Goal: Information Seeking & Learning: Find specific page/section

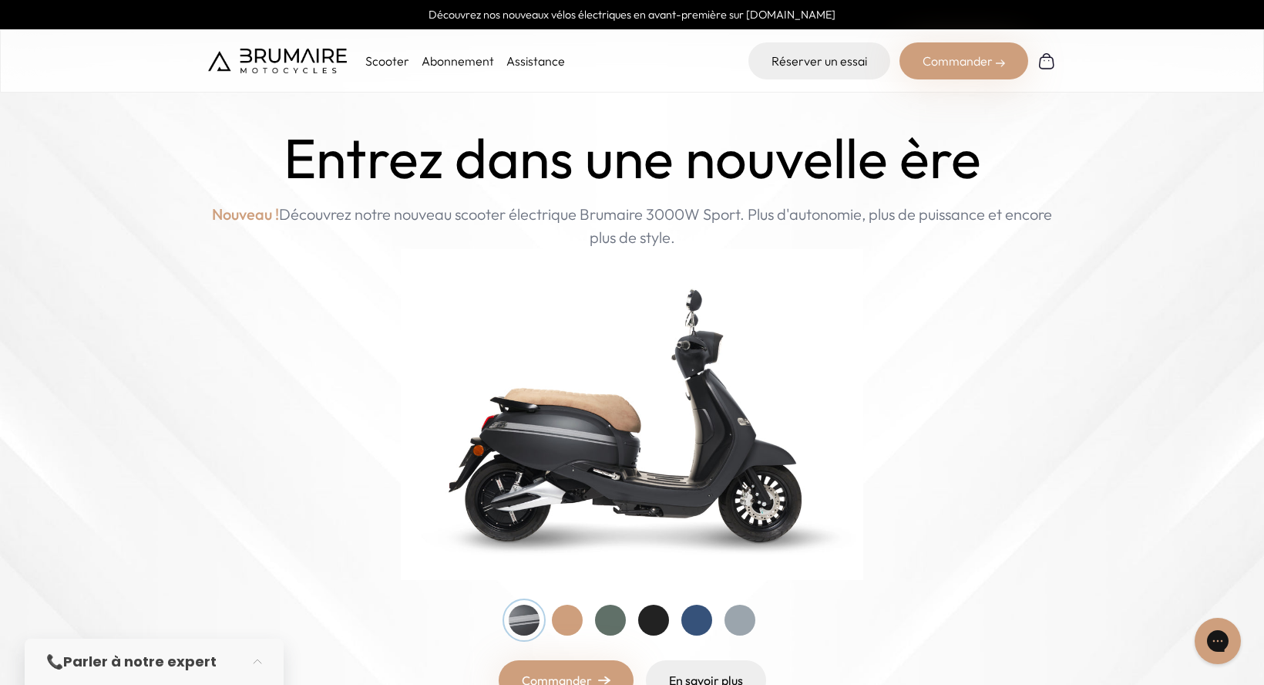
click at [534, 58] on link "Assistance" at bounding box center [536, 60] width 59 height 15
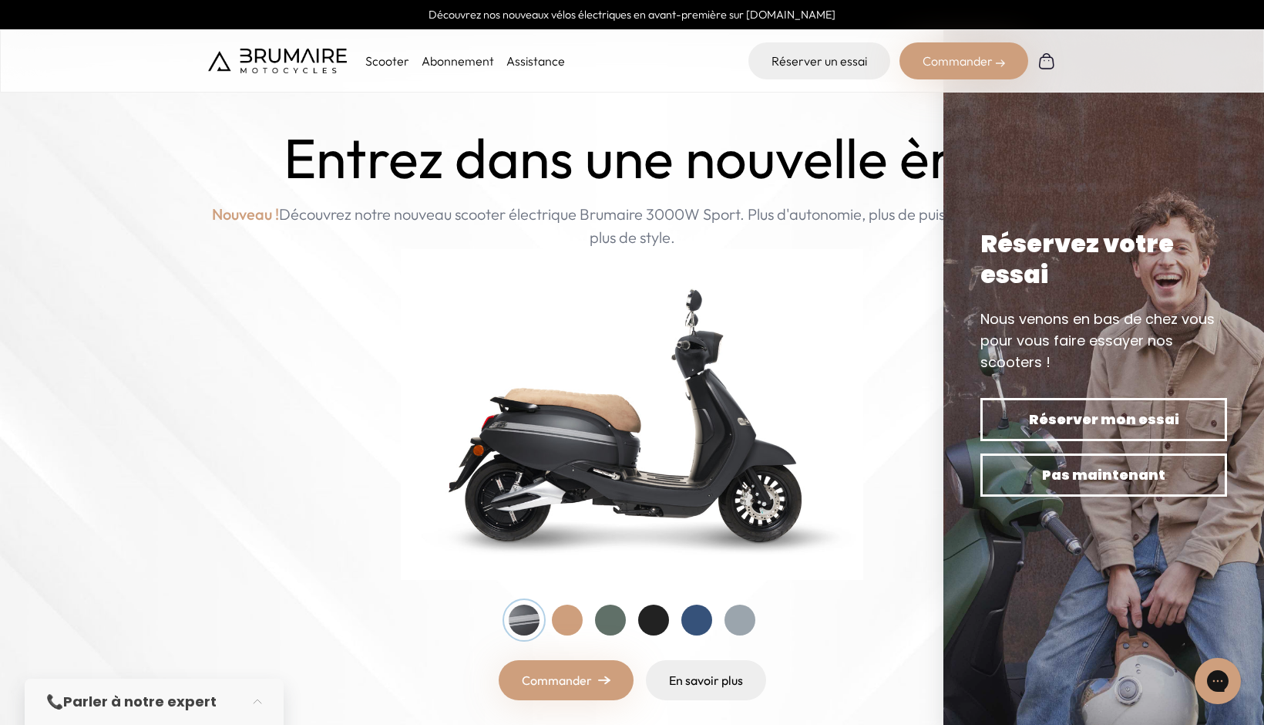
click at [383, 71] on div "Scooter Abonnement Assistance" at bounding box center [386, 60] width 357 height 37
click at [383, 59] on p "Scooter" at bounding box center [387, 61] width 44 height 19
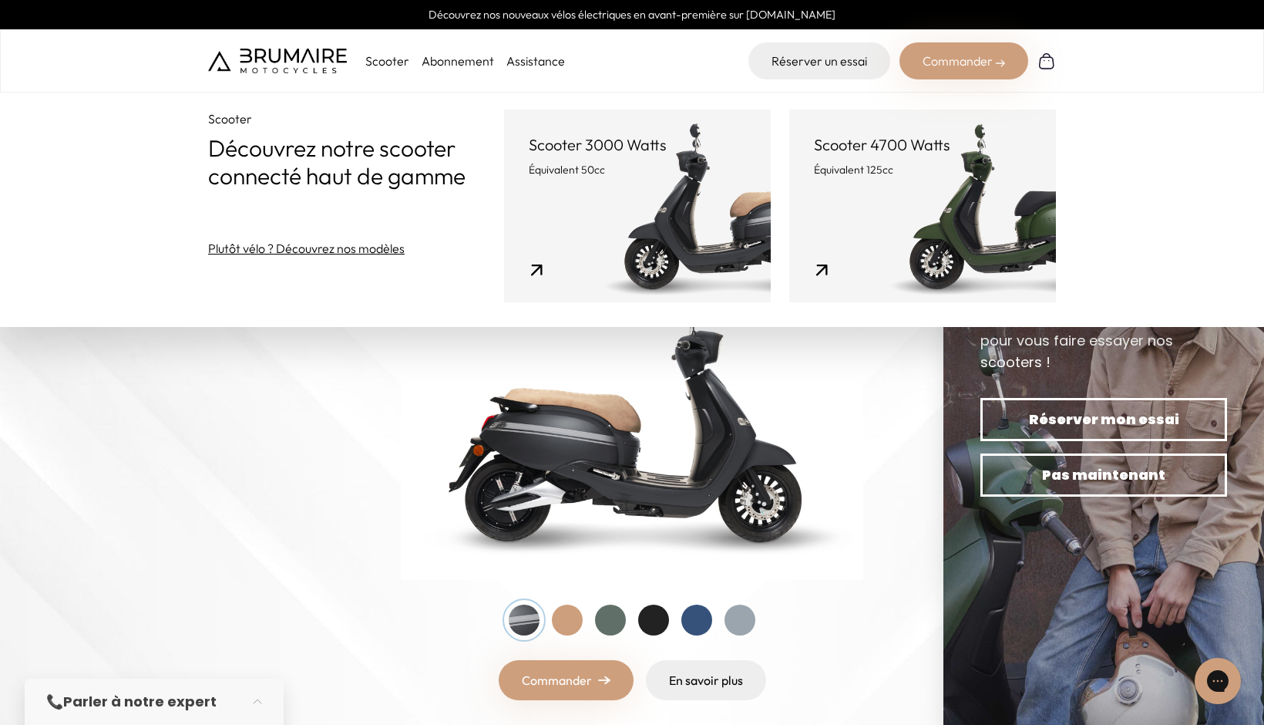
click at [353, 358] on div "Entrez dans une nouvelle ère Nouveau ! Découvrez notre nouveau scooter électriq…" at bounding box center [632, 413] width 848 height 574
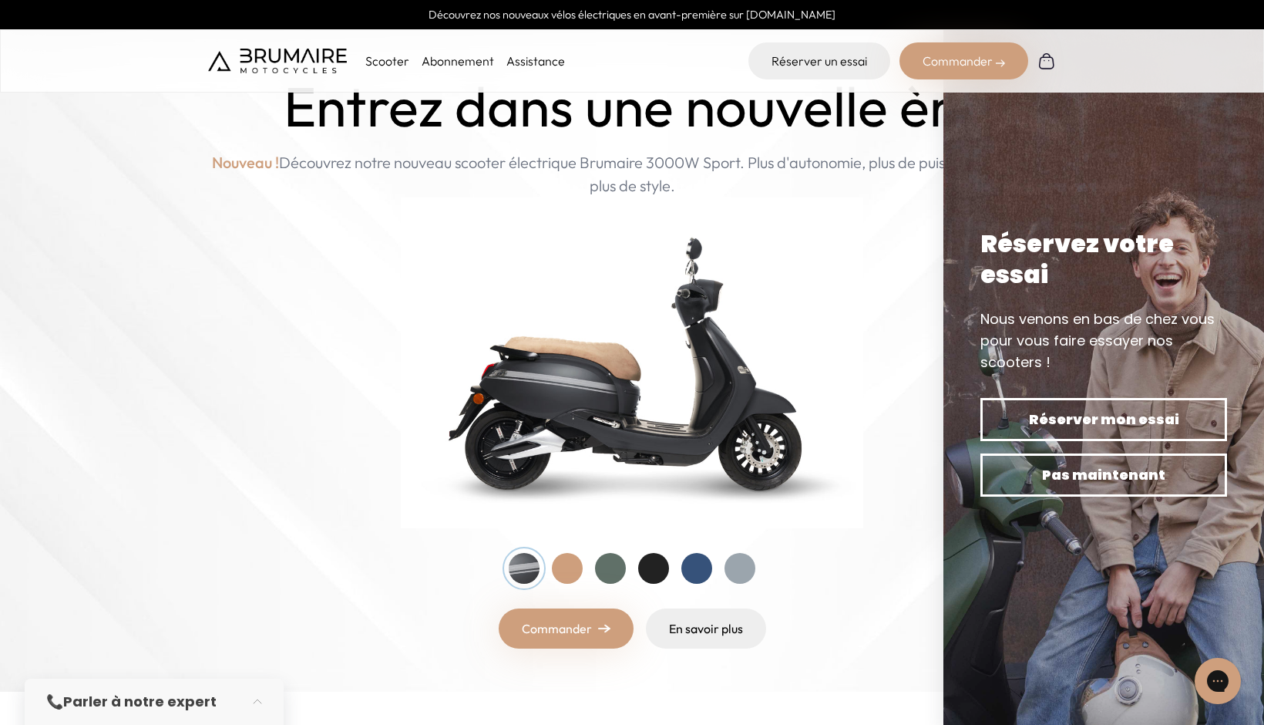
scroll to position [308, 0]
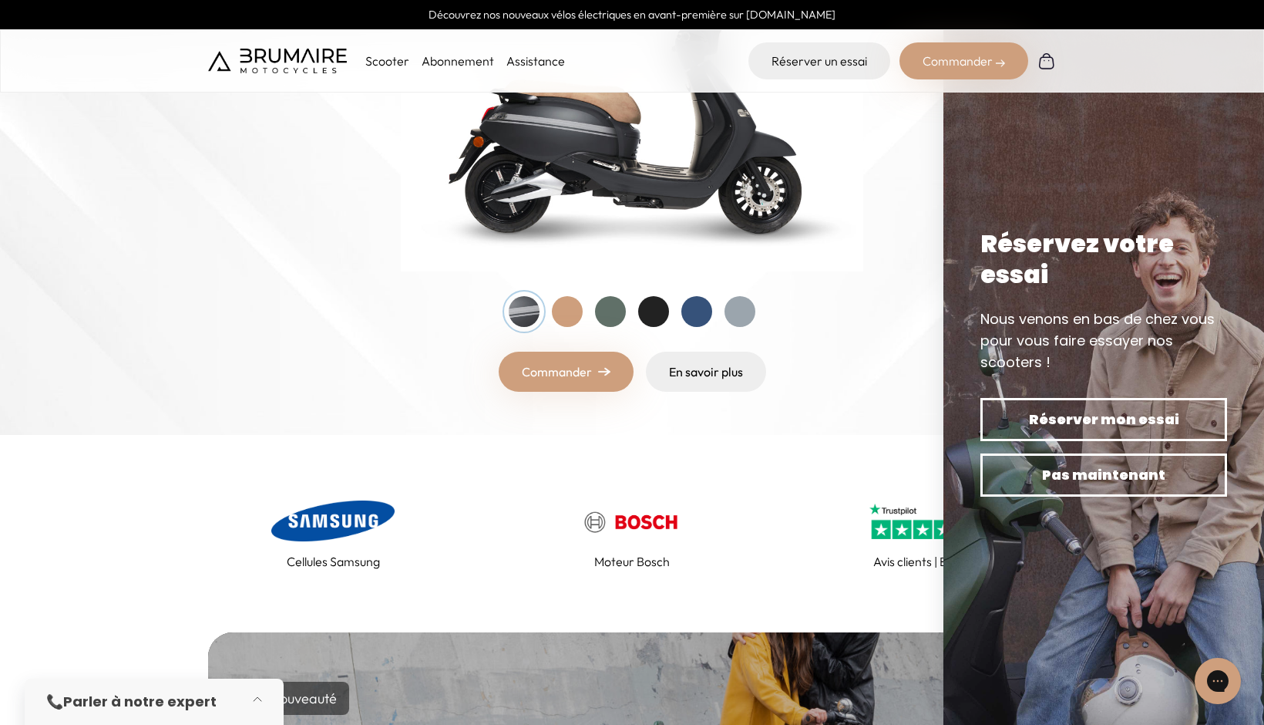
click at [256, 684] on button "button" at bounding box center [262, 702] width 43 height 34
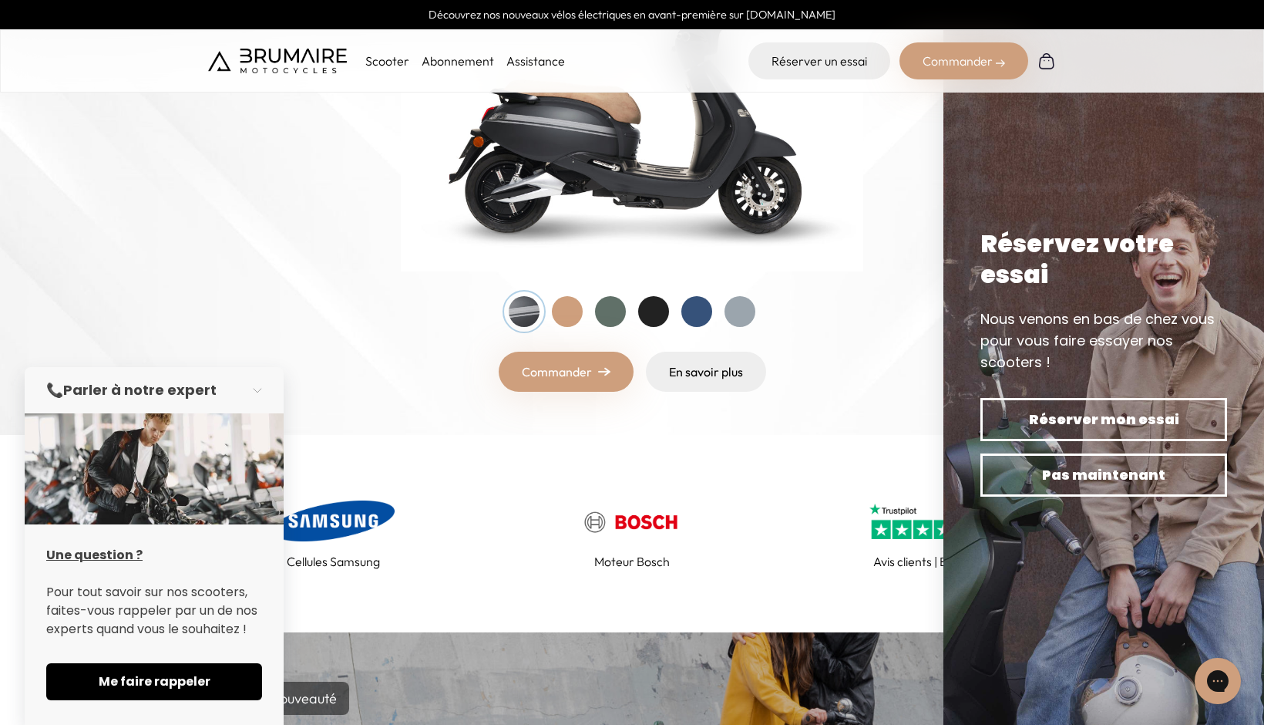
click at [429, 309] on div "Entrez dans une nouvelle ère Nouveau ! Découvrez notre nouveau scooter électriq…" at bounding box center [632, 105] width 848 height 574
click at [868, 428] on img at bounding box center [632, 63] width 1264 height 743
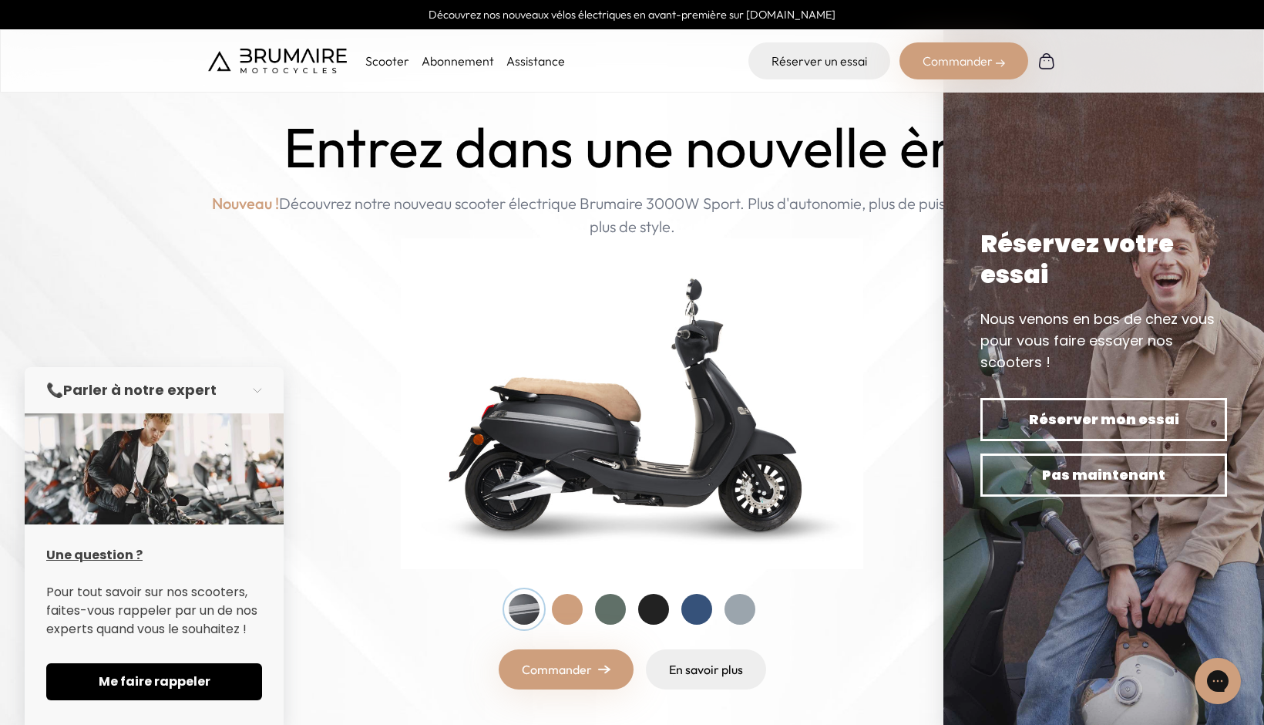
scroll to position [0, 0]
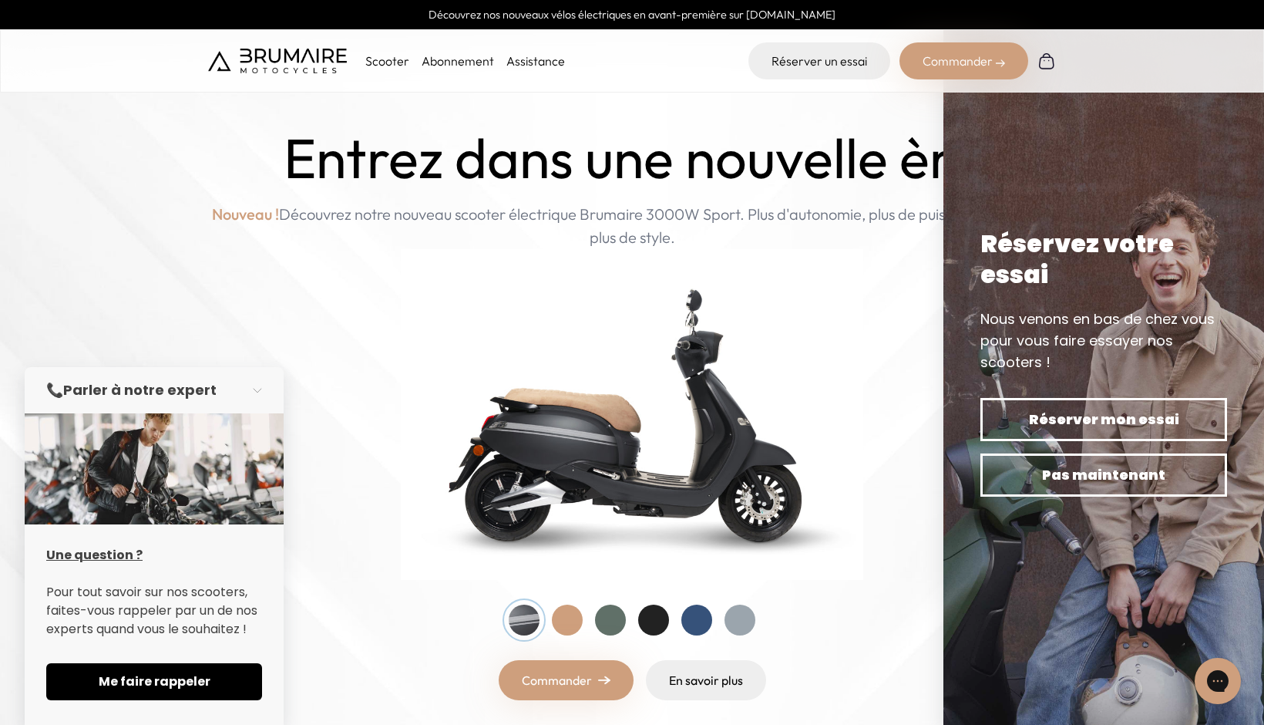
click at [531, 58] on link "Assistance" at bounding box center [536, 60] width 59 height 15
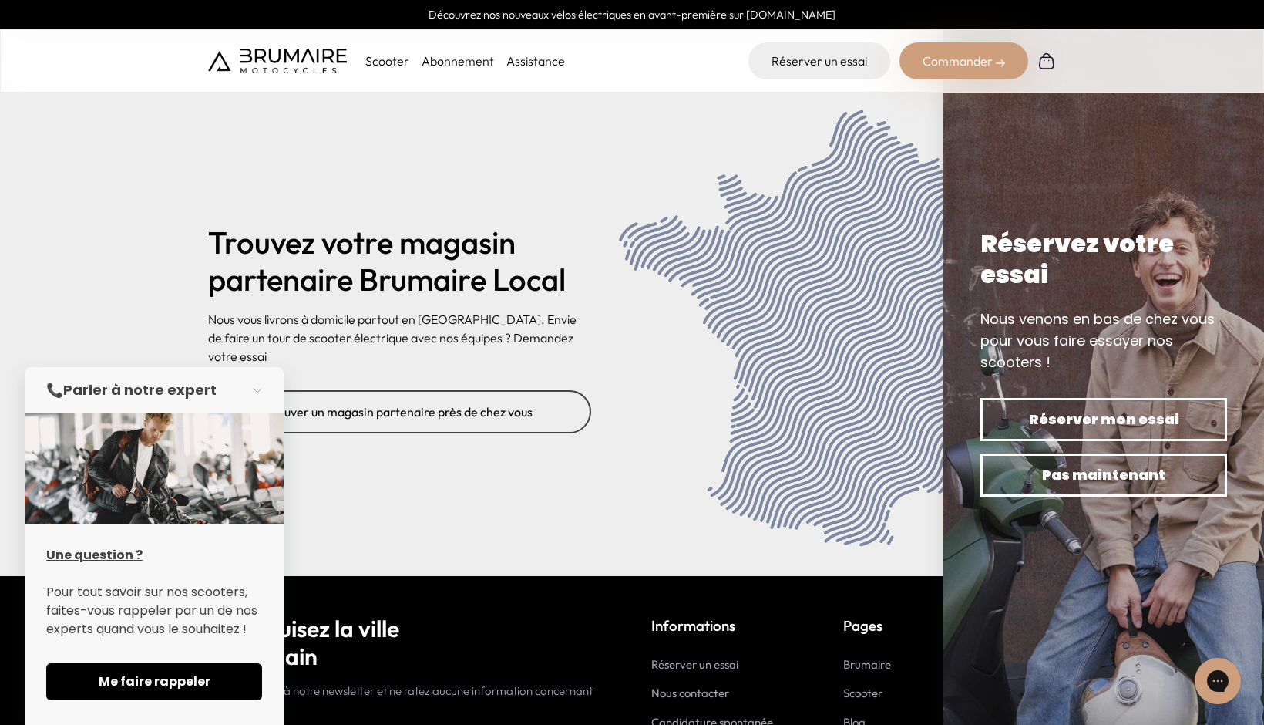
scroll to position [6203, 0]
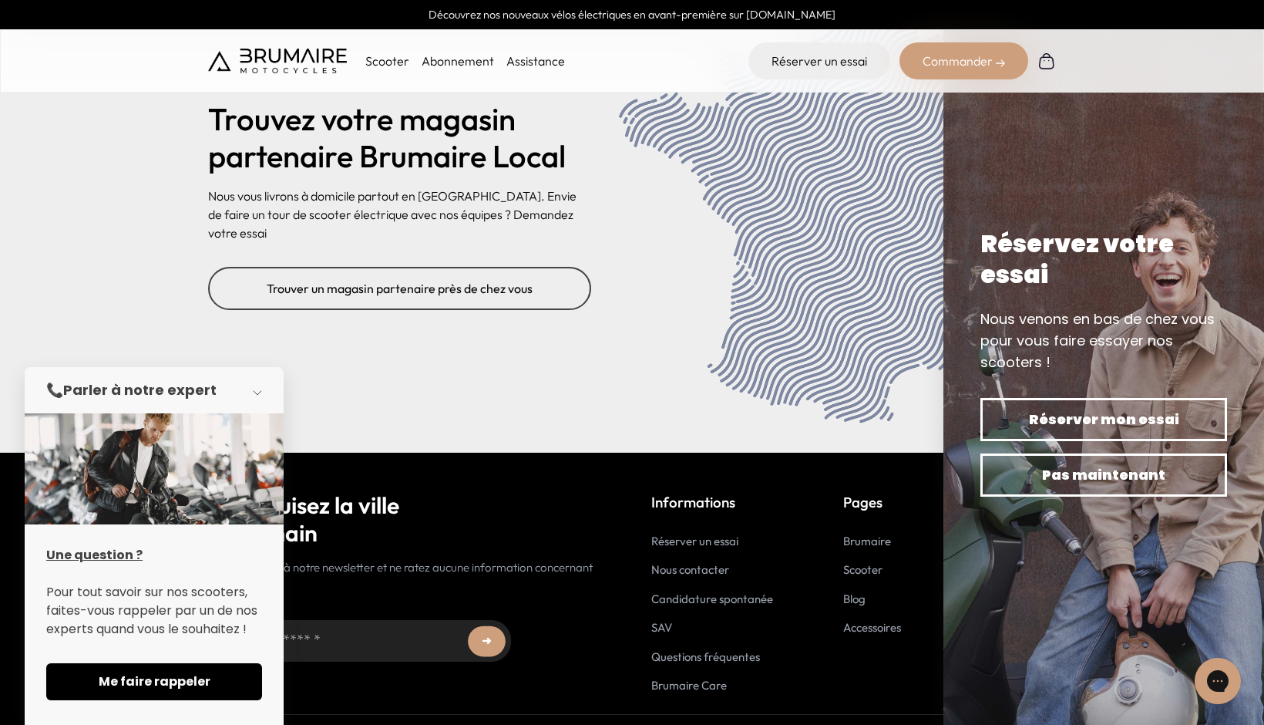
click at [251, 391] on button "button" at bounding box center [262, 390] width 43 height 34
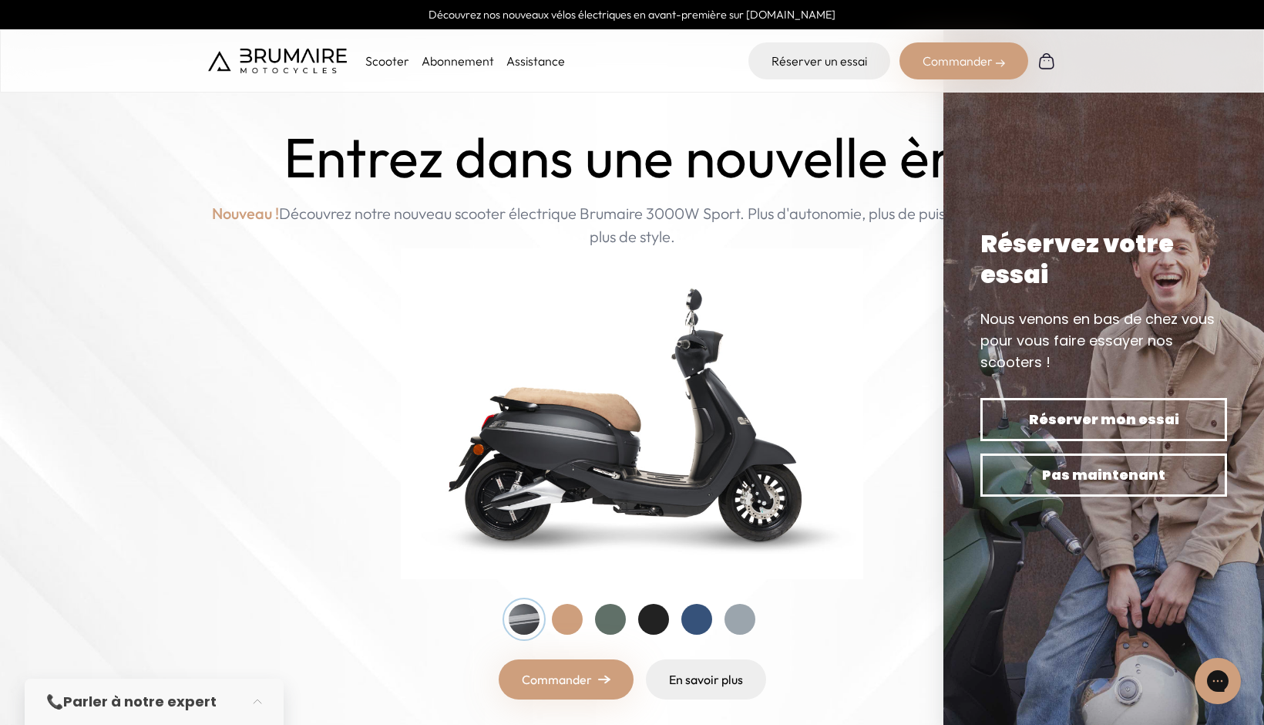
scroll to position [0, 0]
click at [550, 59] on link "Assistance" at bounding box center [536, 60] width 59 height 15
